Goal: Task Accomplishment & Management: Manage account settings

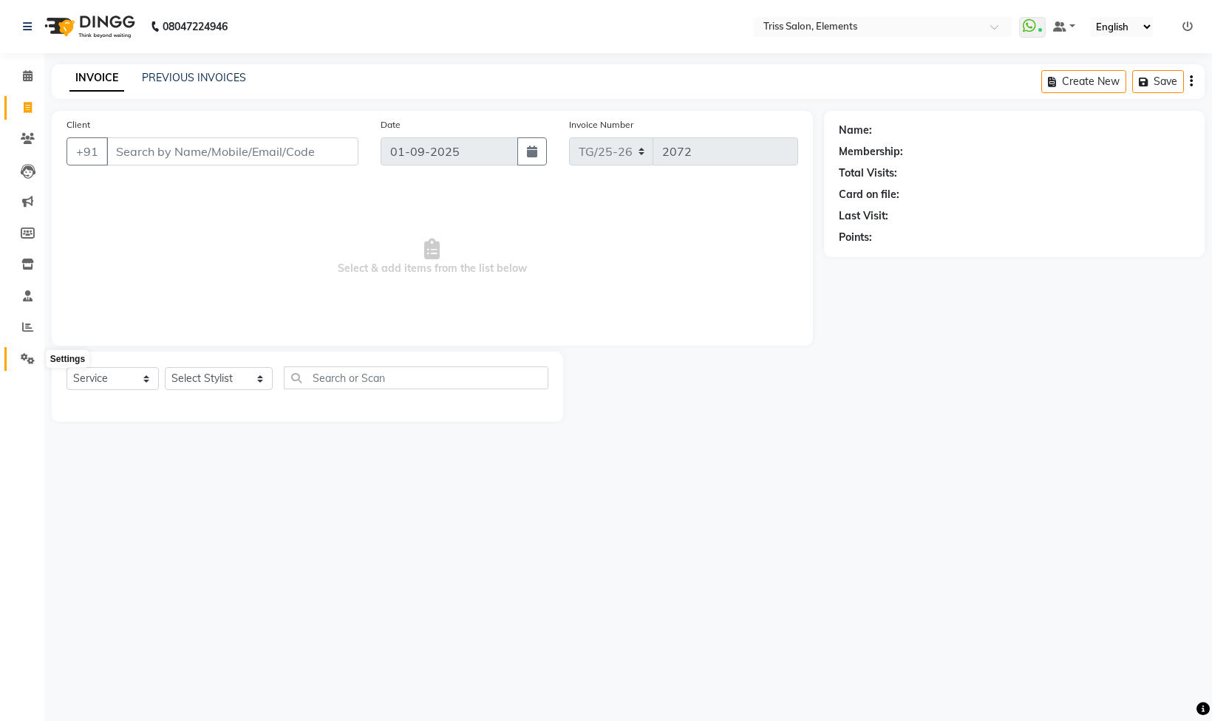
click at [33, 353] on icon at bounding box center [28, 358] width 14 height 11
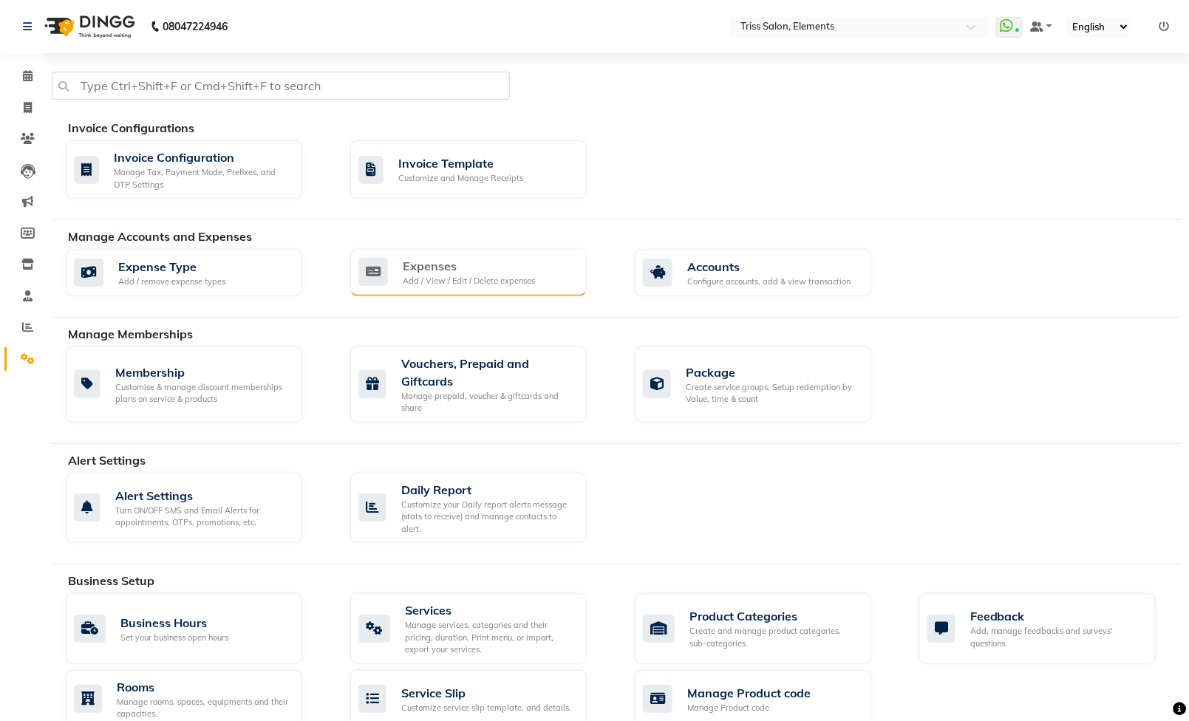
drag, startPoint x: 33, startPoint y: 353, endPoint x: 426, endPoint y: 258, distance: 404.5
click at [426, 258] on div "Expenses" at bounding box center [469, 266] width 132 height 18
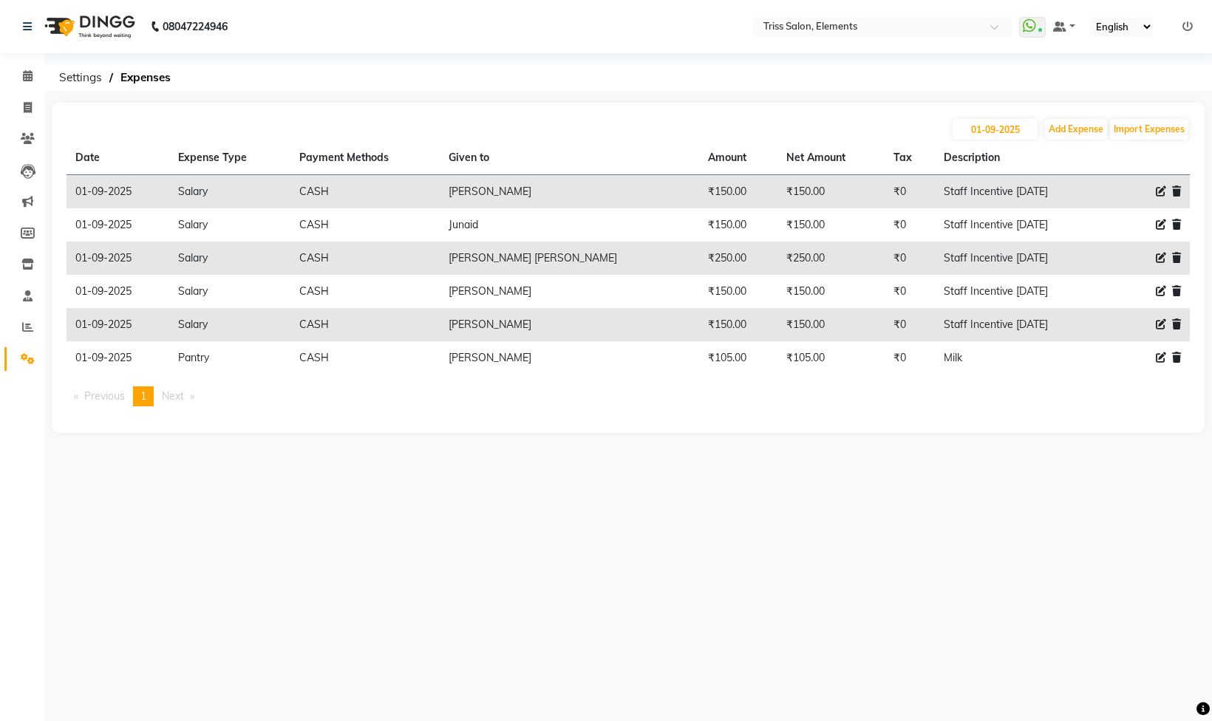
click at [145, 14] on div "08047224946" at bounding box center [125, 26] width 227 height 41
click at [121, 19] on img at bounding box center [88, 26] width 101 height 41
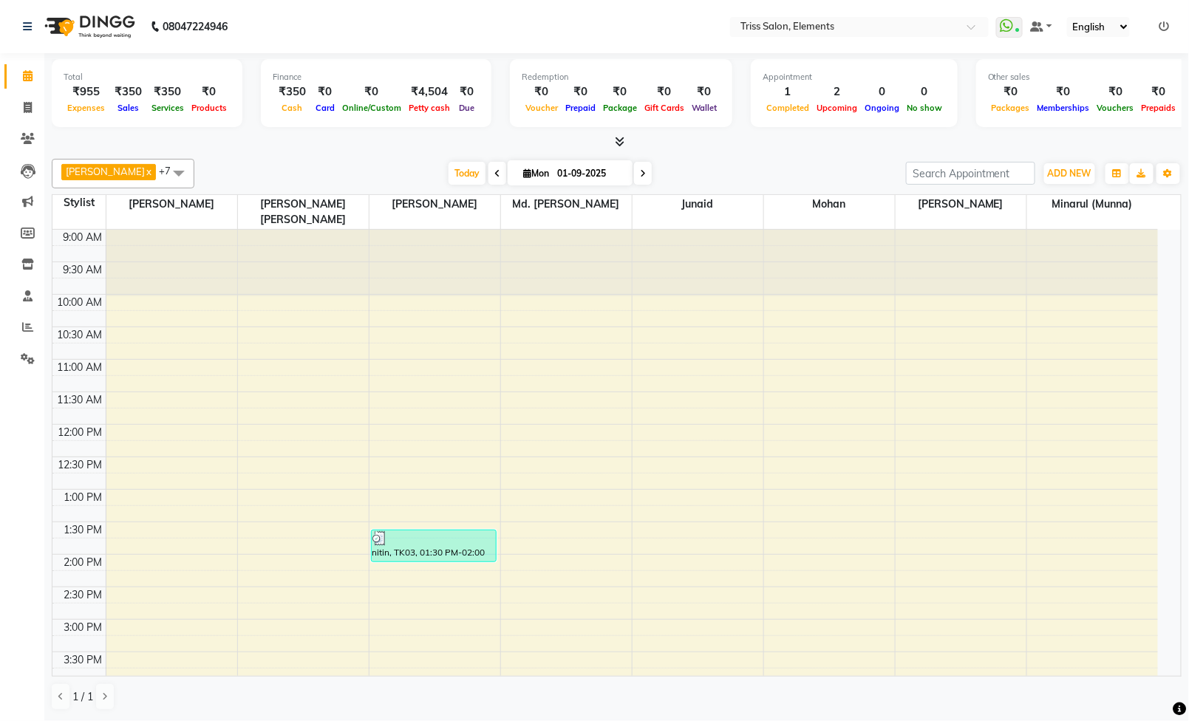
drag, startPoint x: 316, startPoint y: 171, endPoint x: 416, endPoint y: 215, distance: 109.5
click at [411, 211] on div "[PERSON_NAME] x [PERSON_NAME] ([PERSON_NAME]) x Mohan x [PERSON_NAME] [PERSON_N…" at bounding box center [617, 435] width 1130 height 564
